Goal: Information Seeking & Learning: Check status

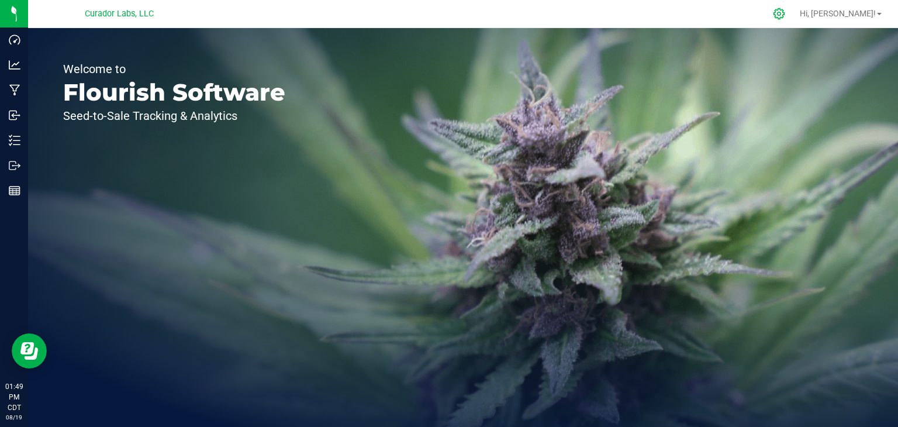
click at [785, 12] on icon at bounding box center [779, 14] width 12 height 12
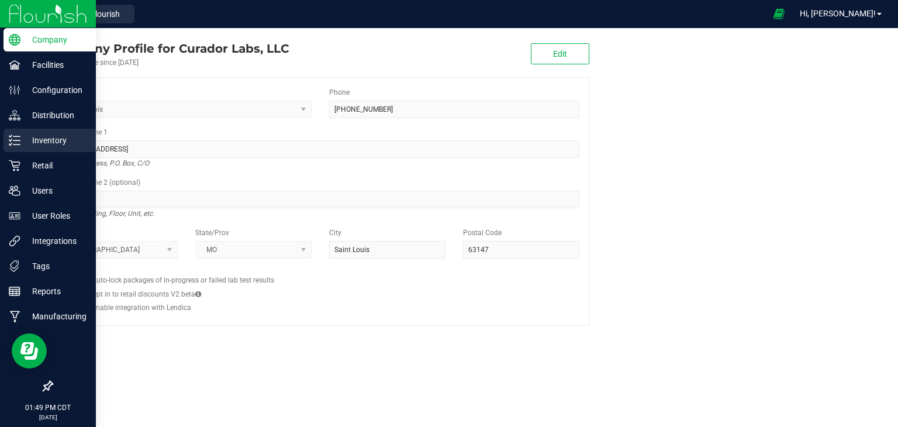
click at [35, 130] on div "Inventory" at bounding box center [50, 140] width 92 height 23
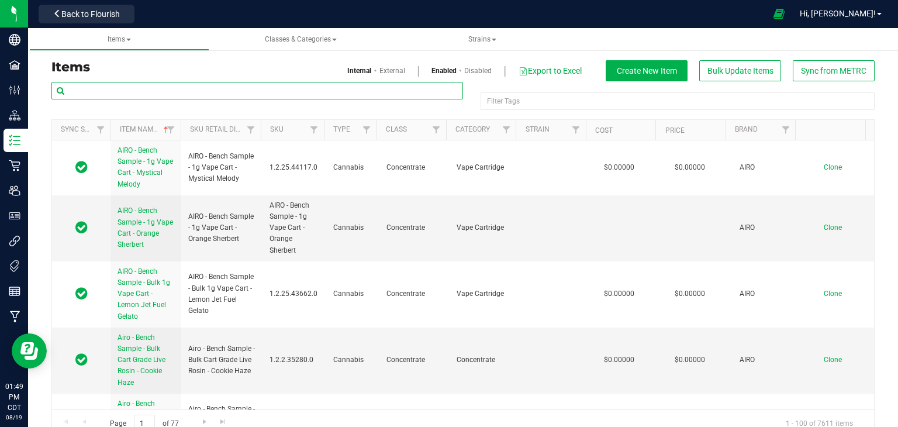
click at [112, 91] on input "text" at bounding box center [256, 91] width 411 height 18
type input "super goof"
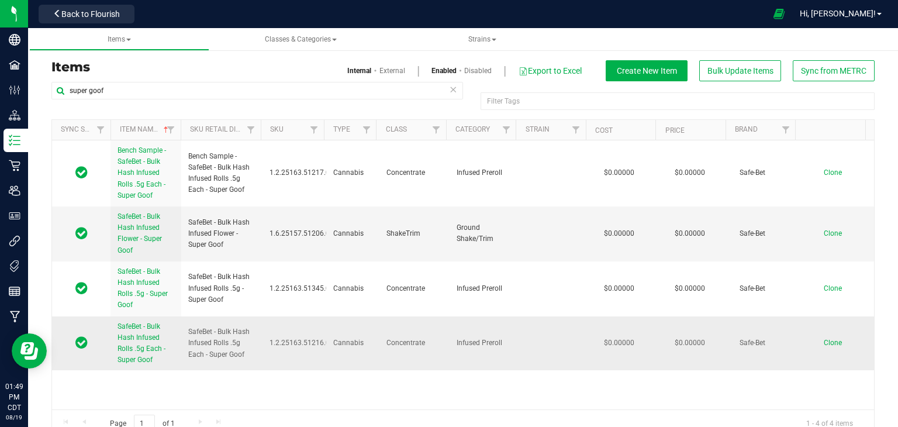
click at [136, 349] on span "SafeBet - Bulk Hash Infused Rolls .5g Each - Super Goof" at bounding box center [141, 343] width 48 height 42
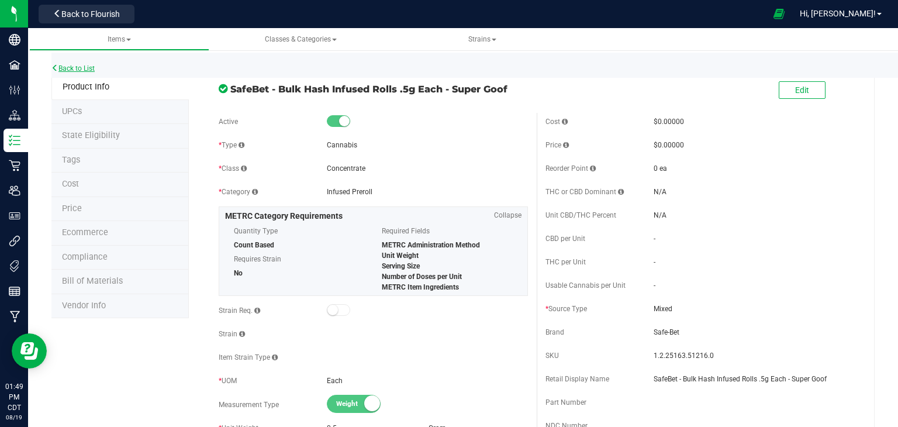
click at [92, 70] on link "Back to List" at bounding box center [72, 68] width 43 height 8
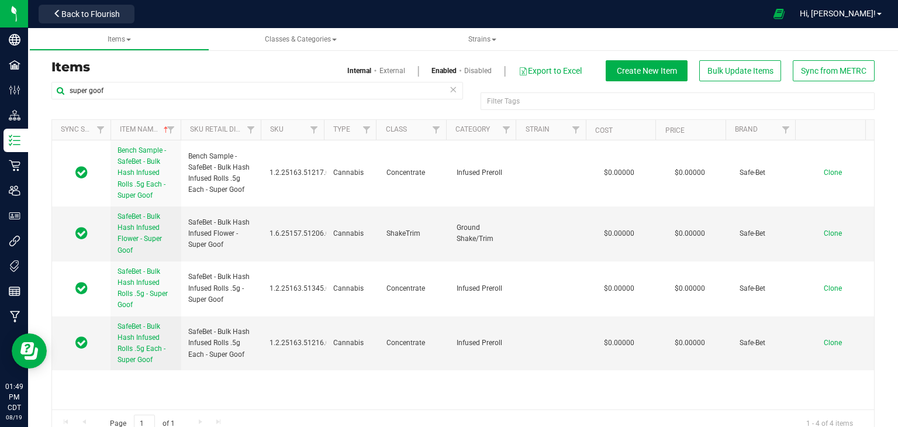
click at [67, 3] on div "Back to Flourish" at bounding box center [86, 13] width 105 height 23
click at [72, 13] on span "Back to Flourish" at bounding box center [90, 13] width 58 height 9
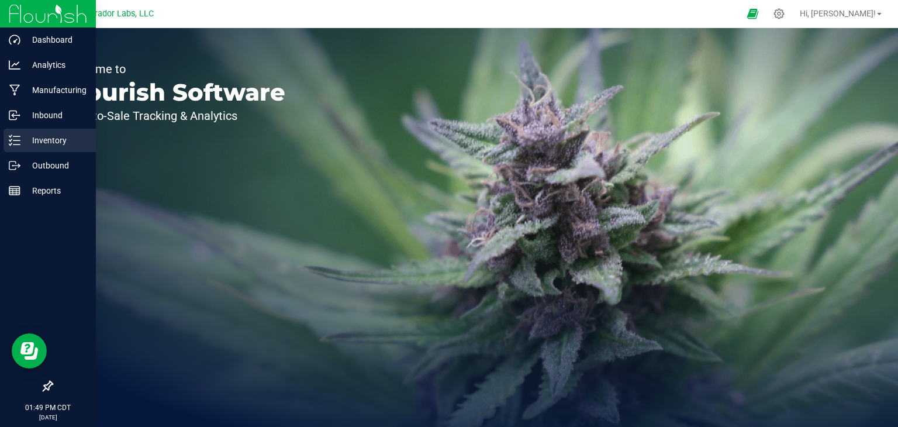
click at [15, 144] on line at bounding box center [16, 144] width 6 height 0
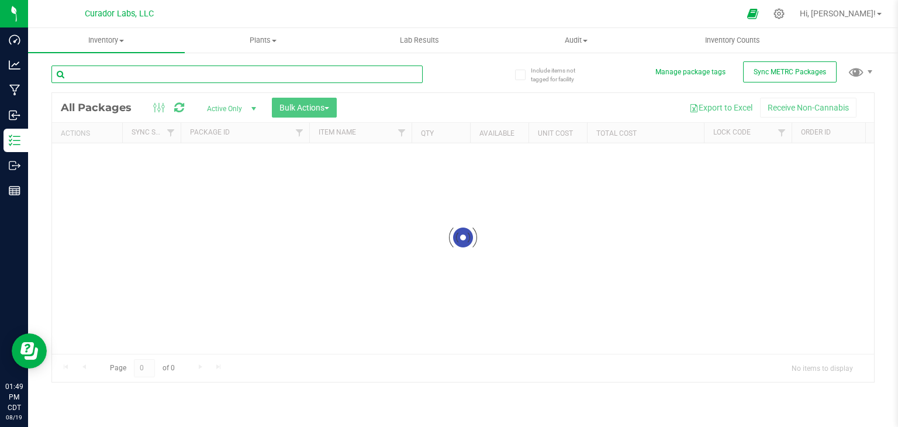
click at [155, 70] on input "text" at bounding box center [236, 74] width 371 height 18
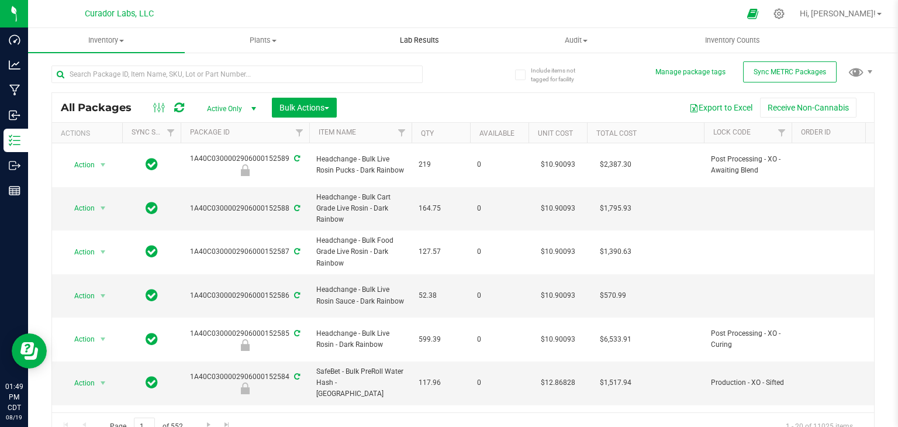
click at [416, 36] on span "Lab Results" at bounding box center [419, 40] width 71 height 11
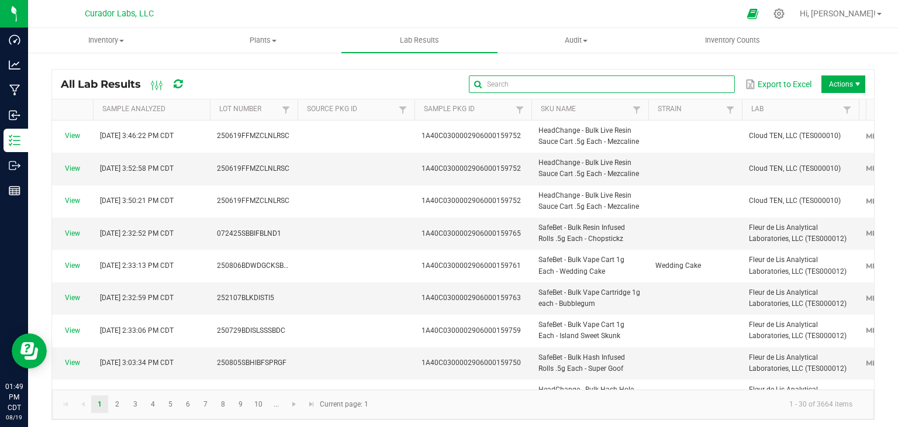
click at [687, 87] on input "text" at bounding box center [602, 84] width 266 height 18
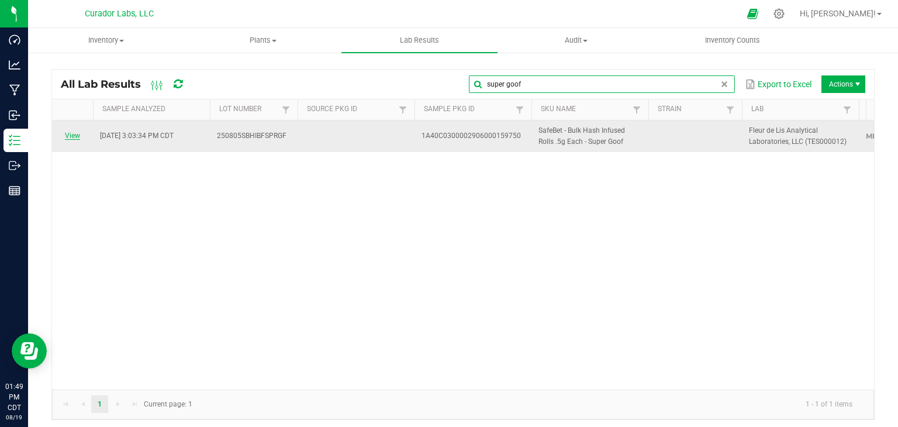
type input "super goof"
click at [75, 133] on link "View" at bounding box center [72, 136] width 15 height 8
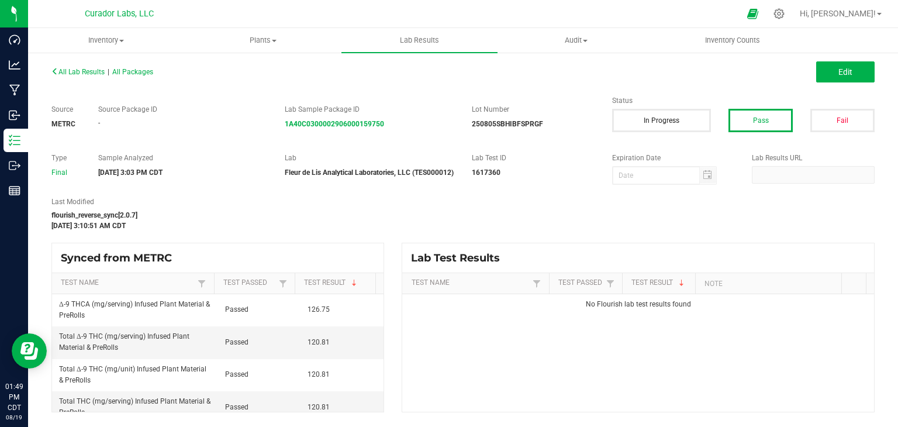
scroll to position [1, 0]
click at [320, 218] on div "flourish_reverse_sync[2.0.7]" at bounding box center [322, 215] width 543 height 11
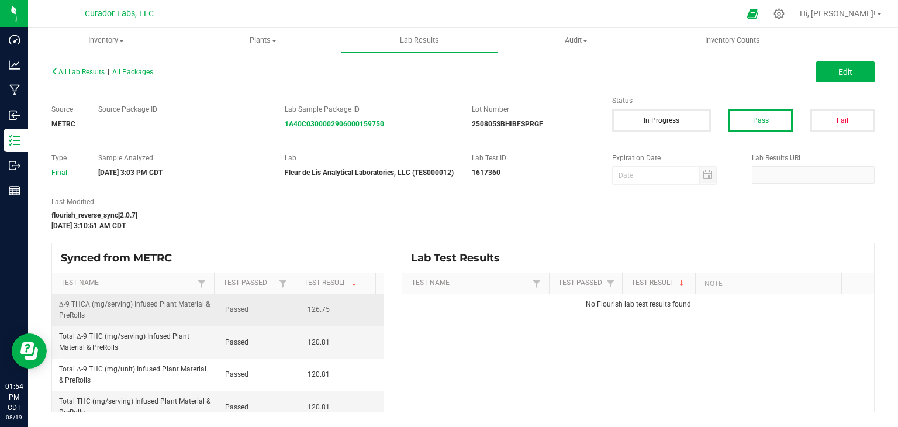
click at [300, 326] on td "126.75" at bounding box center [341, 310] width 83 height 32
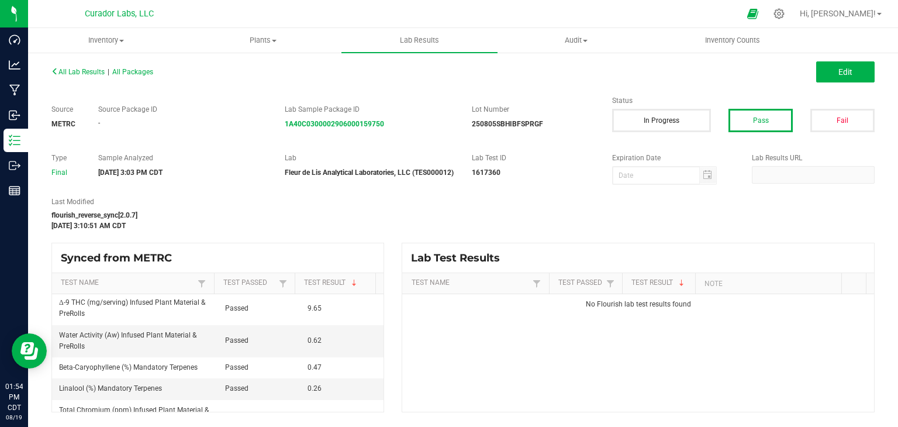
scroll to position [175, 0]
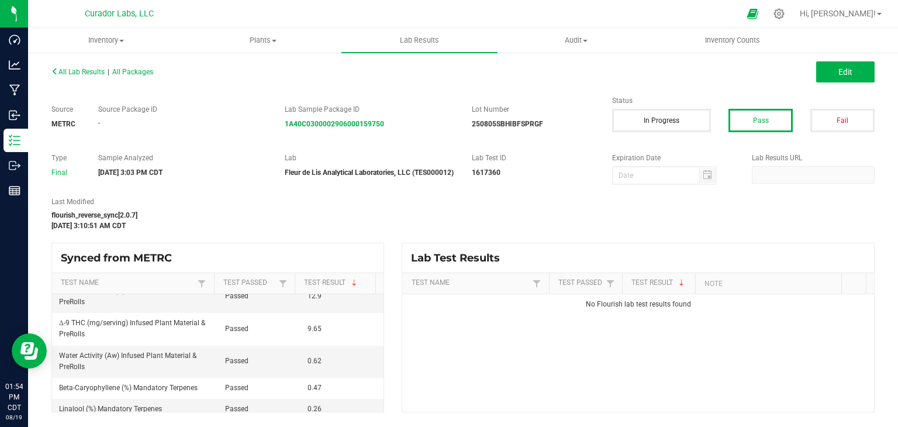
click at [261, 327] on td "Passed" at bounding box center [259, 329] width 83 height 32
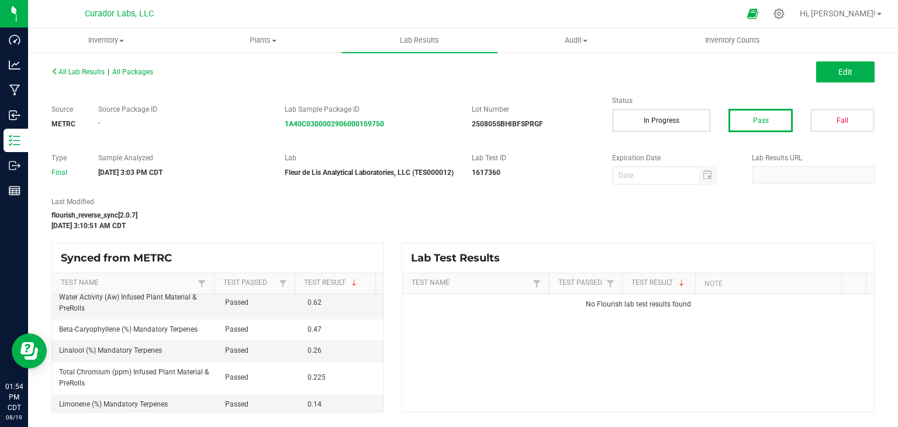
scroll to position [292, 0]
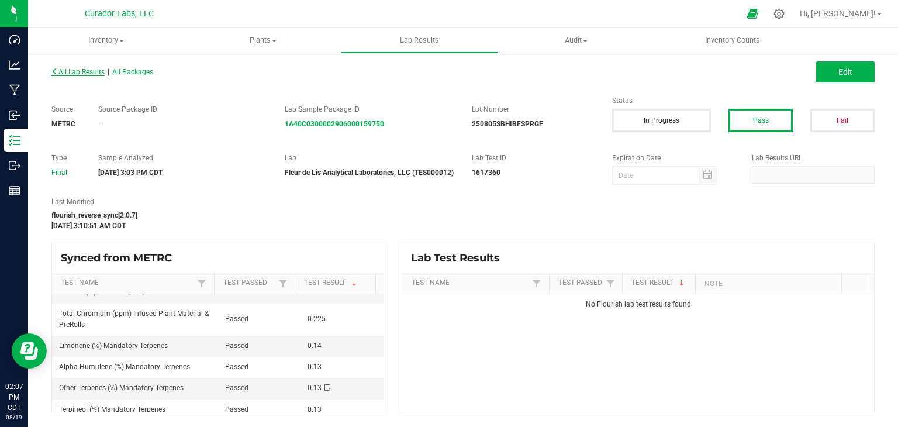
click at [84, 73] on span "All Lab Results" at bounding box center [77, 72] width 53 height 8
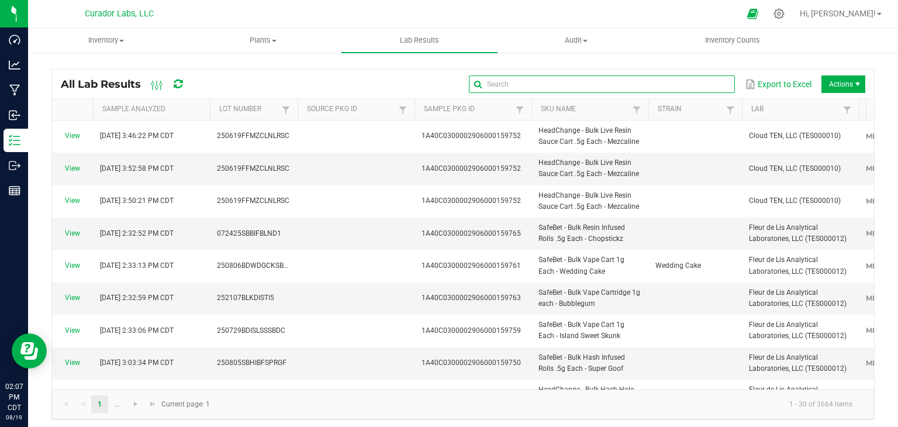
click at [689, 83] on input "text" at bounding box center [602, 84] width 266 height 18
type input "chopstickz"
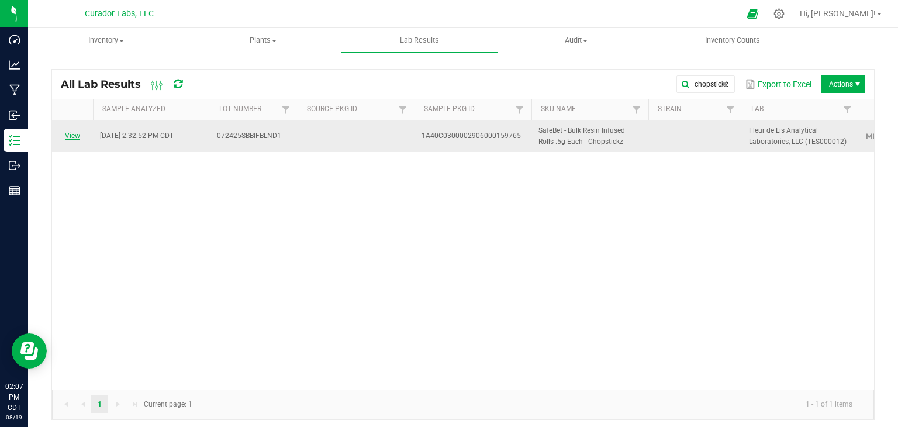
click at [72, 134] on link "View" at bounding box center [72, 136] width 15 height 8
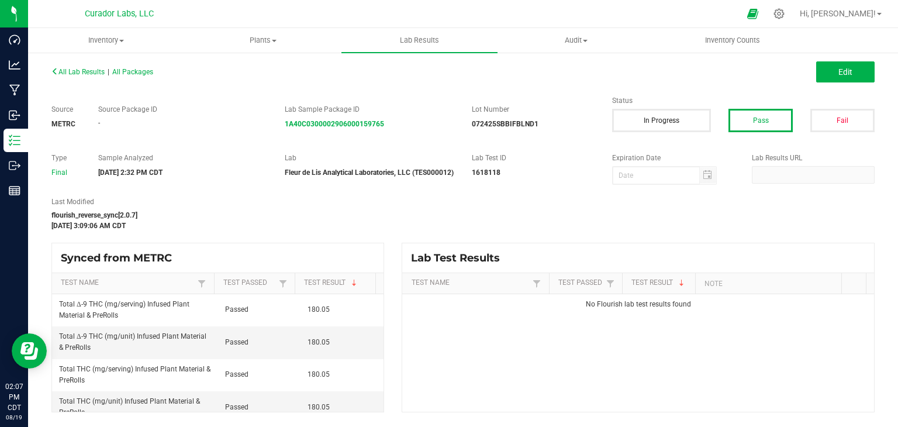
click at [359, 255] on div "Synced from METRC" at bounding box center [217, 257] width 331 height 29
